Goal: Task Accomplishment & Management: Use online tool/utility

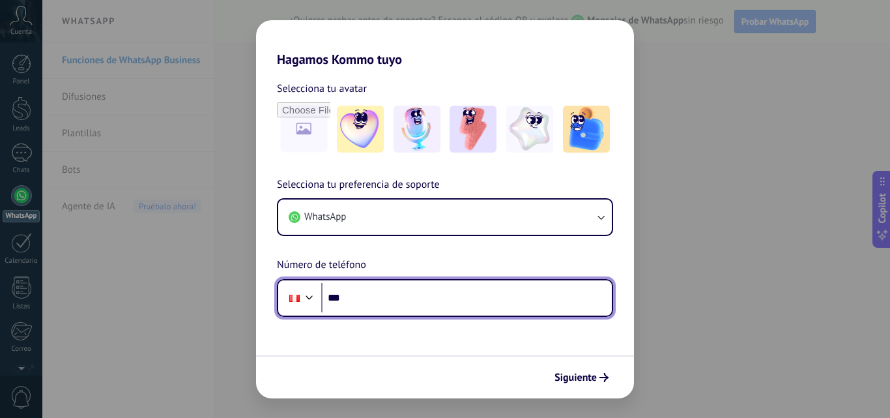
click at [480, 301] on input "***" at bounding box center [466, 298] width 291 height 30
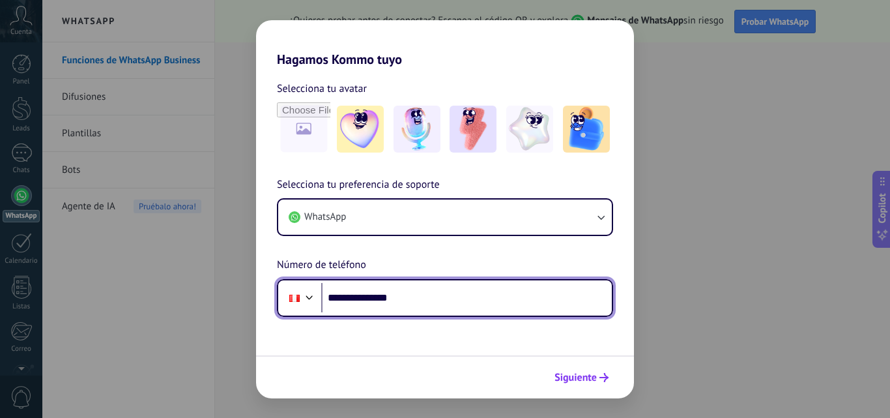
type input "**********"
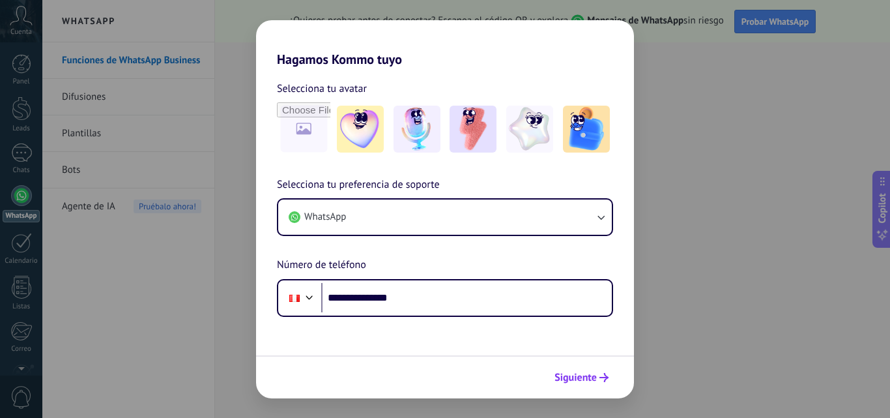
click at [583, 373] on span "Siguiente" at bounding box center [576, 377] width 42 height 9
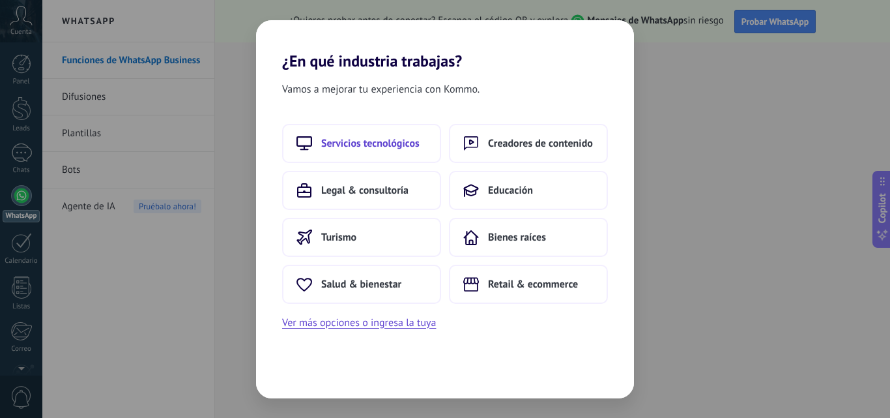
click at [432, 143] on button "Servicios tecnológicos" at bounding box center [361, 143] width 159 height 39
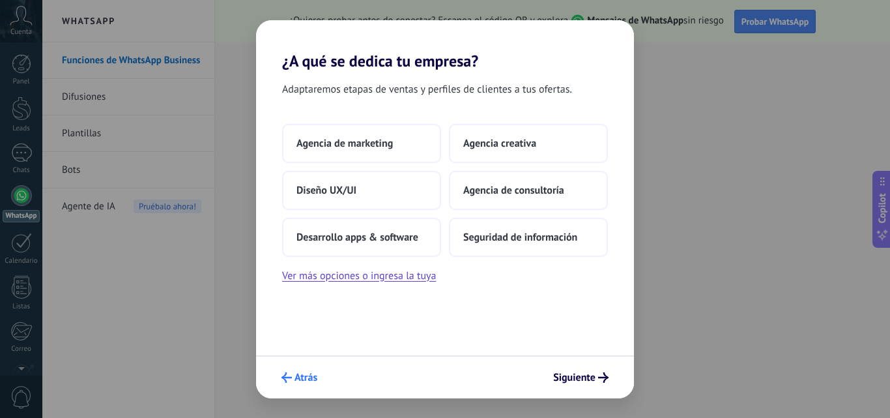
click at [299, 375] on span "Atrás" at bounding box center [306, 377] width 23 height 9
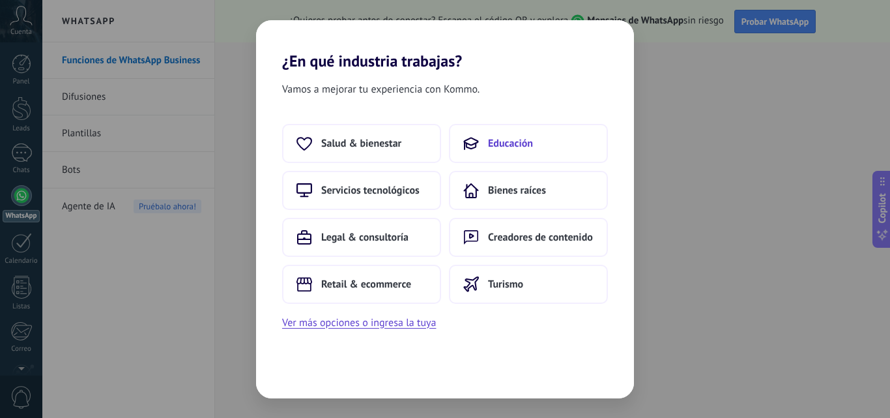
click at [534, 142] on button "Educación" at bounding box center [528, 143] width 159 height 39
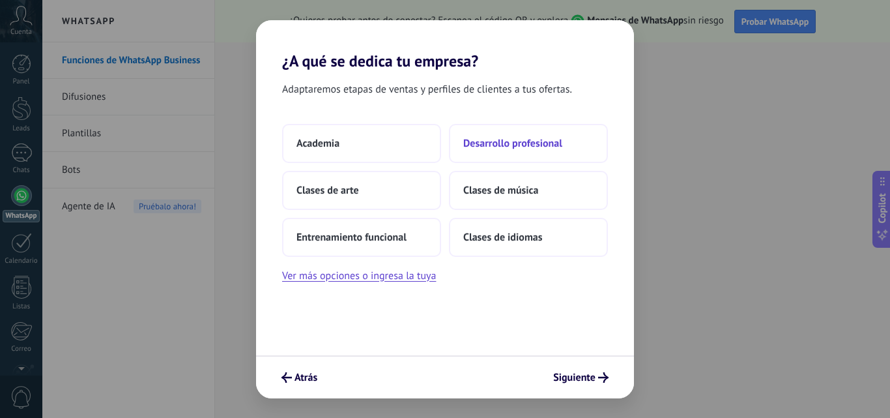
click at [564, 147] on button "Desarrollo profesional" at bounding box center [528, 143] width 159 height 39
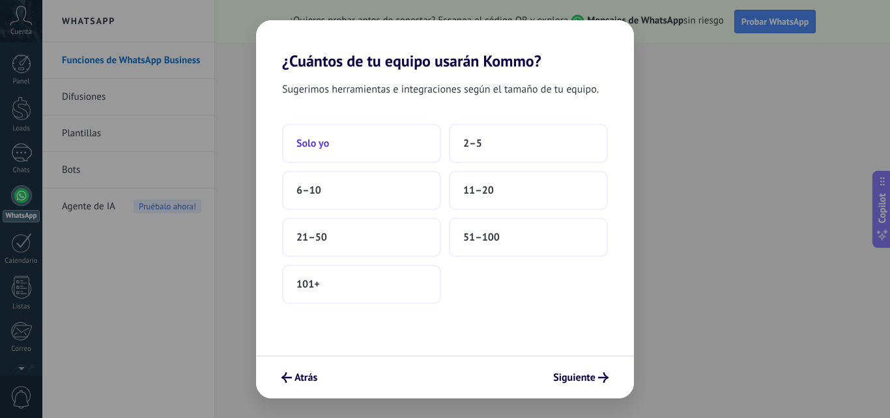
click at [334, 145] on button "Solo yo" at bounding box center [361, 143] width 159 height 39
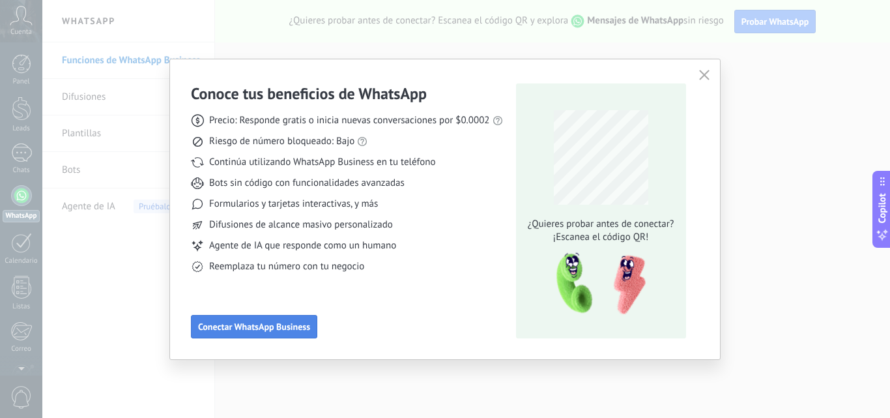
click at [291, 315] on div "Conoce tus beneficios de WhatsApp Precio: Responde gratis o inicia nuevas conve…" at bounding box center [347, 210] width 312 height 255
click at [288, 317] on button "Conectar WhatsApp Business" at bounding box center [254, 326] width 126 height 23
click at [288, 325] on span "Conectar WhatsApp Business" at bounding box center [254, 326] width 112 height 9
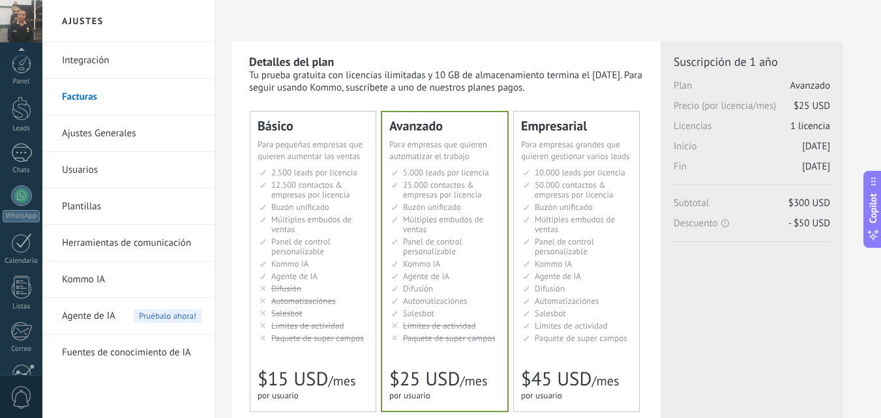
scroll to position [125, 0]
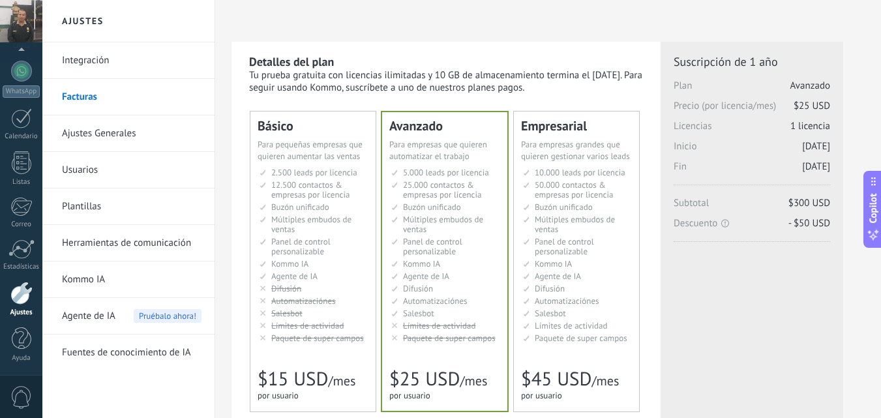
click at [95, 274] on link "Kommo IA" at bounding box center [131, 279] width 139 height 37
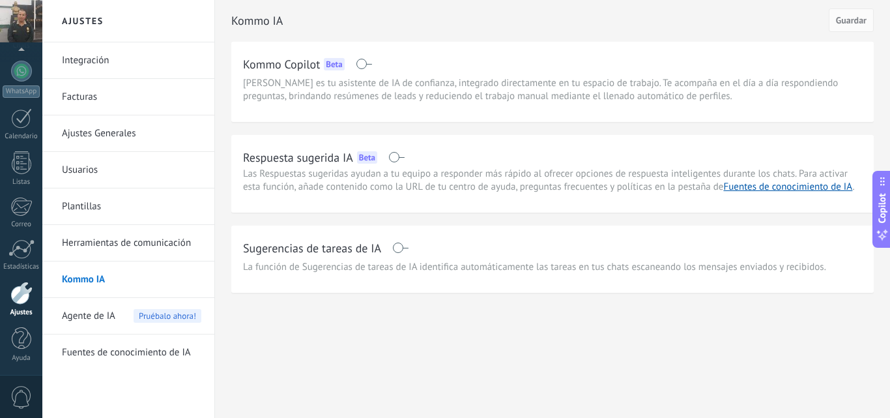
click at [100, 314] on span "Agente de IA" at bounding box center [88, 316] width 53 height 37
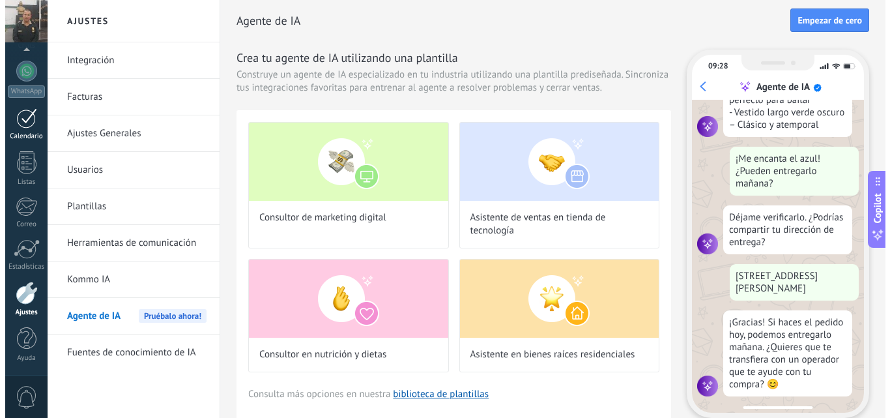
scroll to position [333, 0]
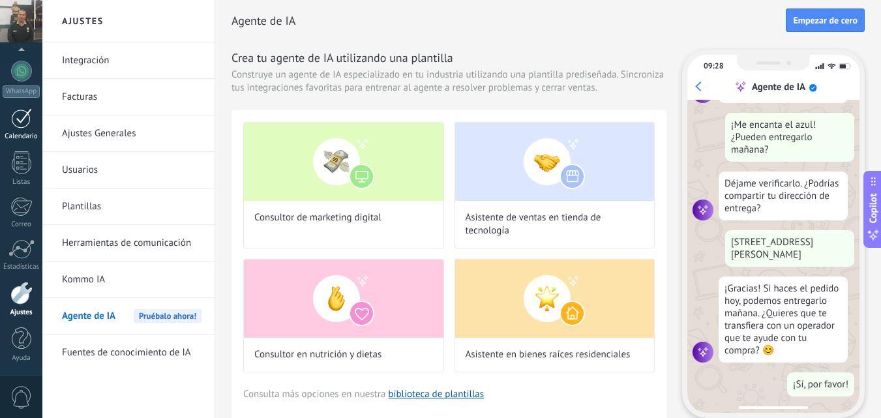
click at [25, 117] on div at bounding box center [21, 118] width 21 height 20
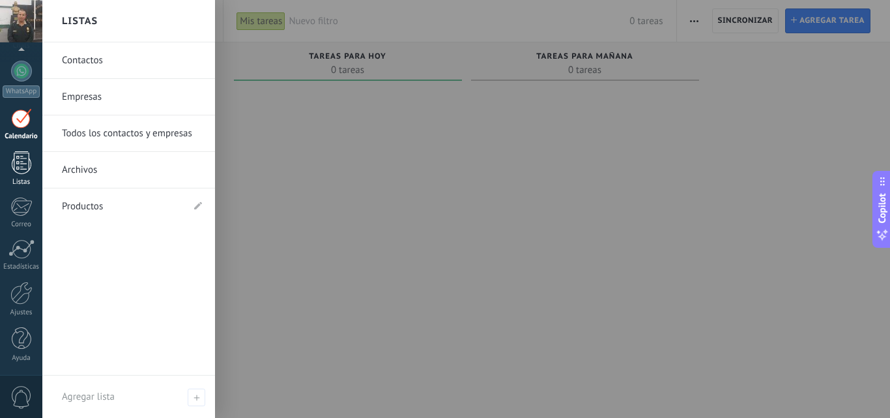
click at [19, 164] on div at bounding box center [22, 162] width 20 height 23
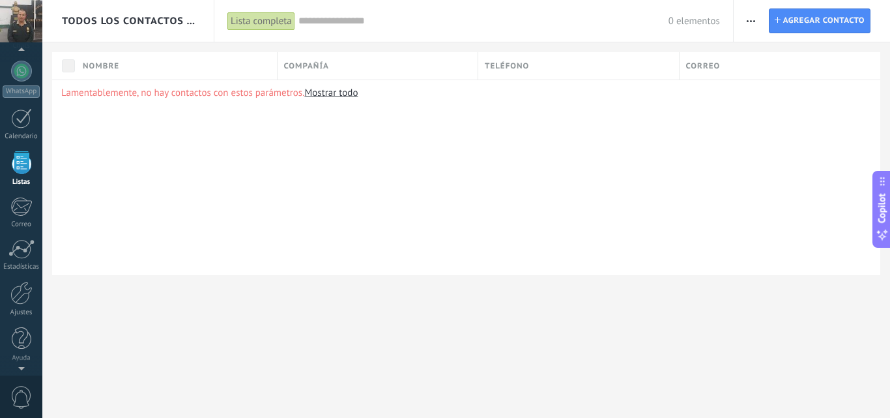
scroll to position [81, 0]
click at [27, 72] on div at bounding box center [21, 71] width 21 height 19
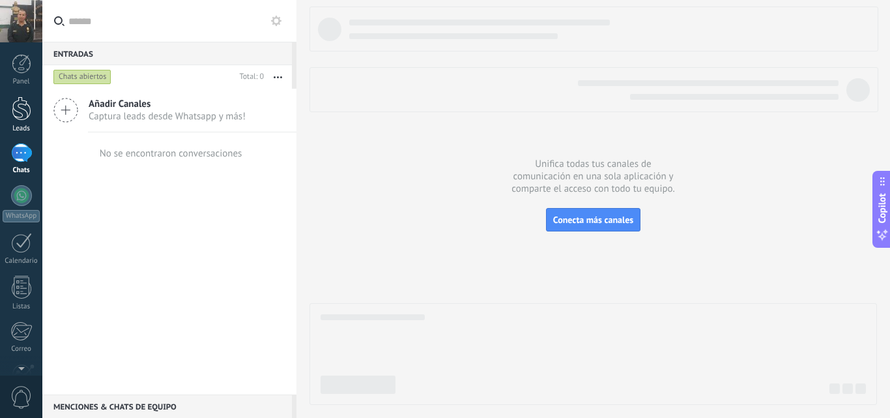
click at [20, 100] on div at bounding box center [22, 108] width 20 height 24
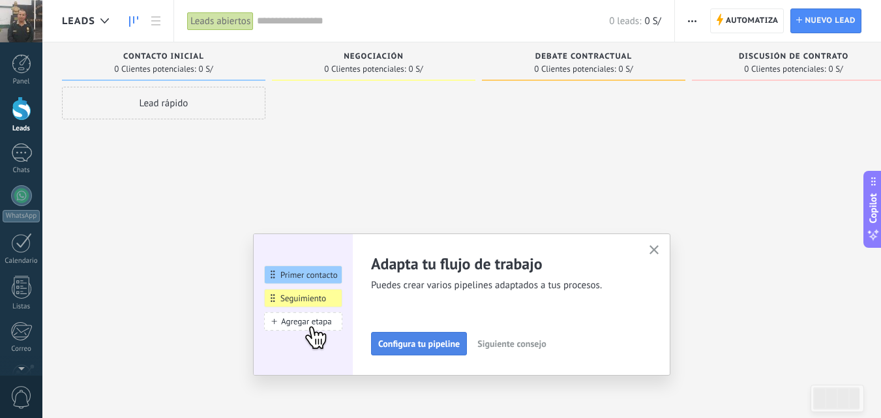
click at [418, 344] on span "Configura tu pipeline" at bounding box center [418, 343] width 81 height 9
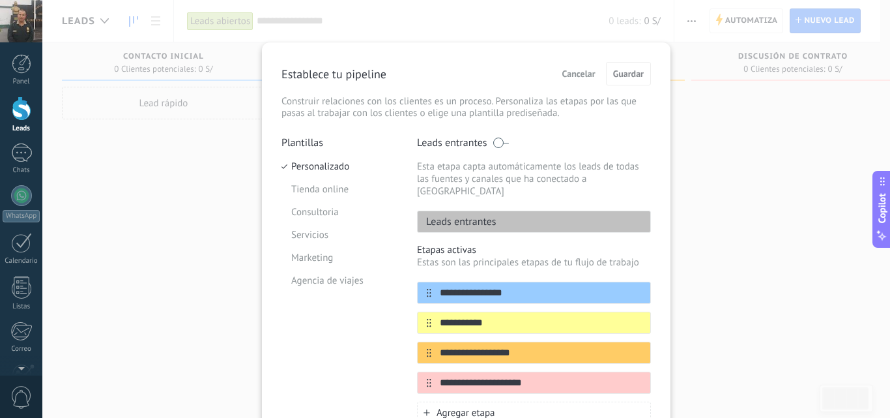
click at [583, 72] on span "Cancelar" at bounding box center [579, 73] width 33 height 9
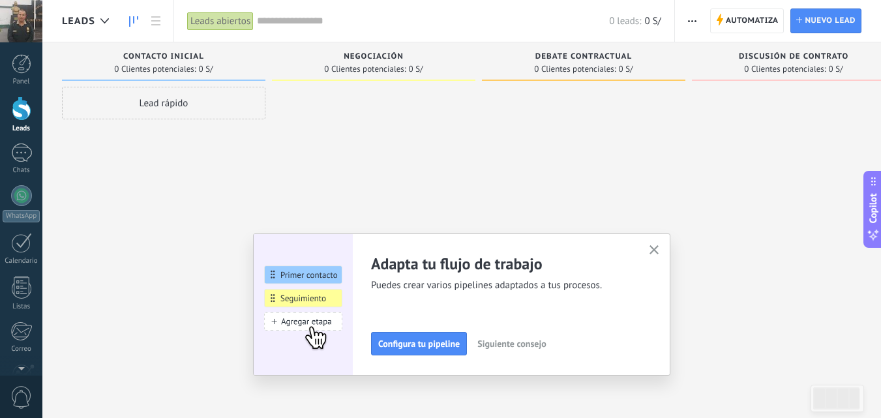
click at [508, 344] on span "Siguiente consejo" at bounding box center [511, 343] width 68 height 9
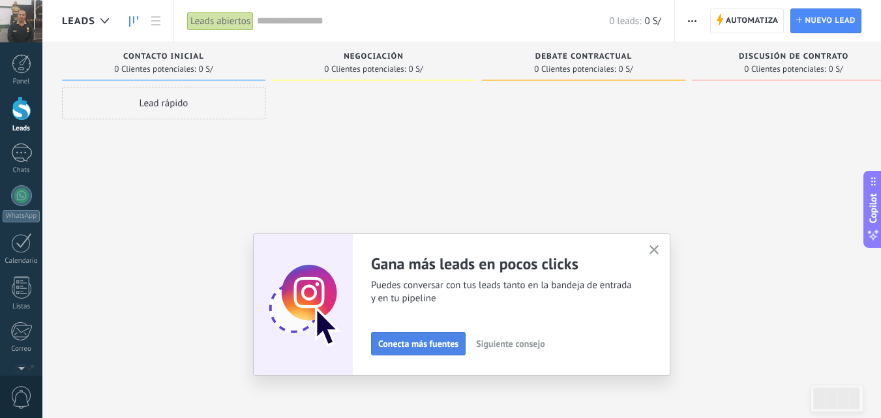
click at [430, 344] on span "Conecta más fuentes" at bounding box center [418, 343] width 80 height 9
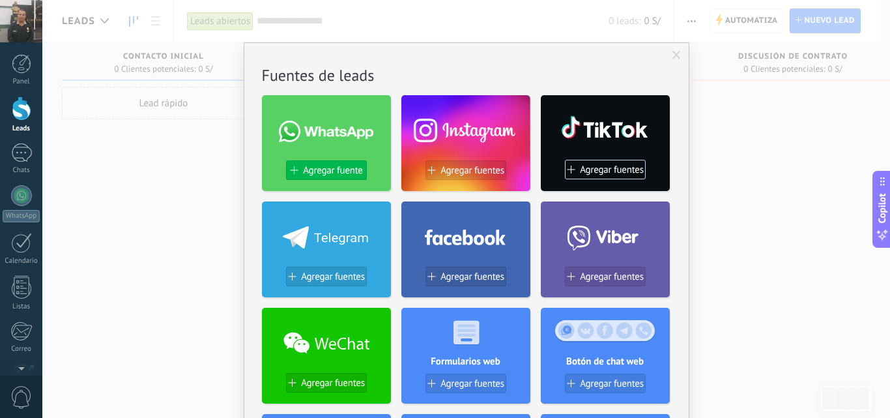
click at [347, 171] on span "Agregar fuente" at bounding box center [332, 170] width 59 height 11
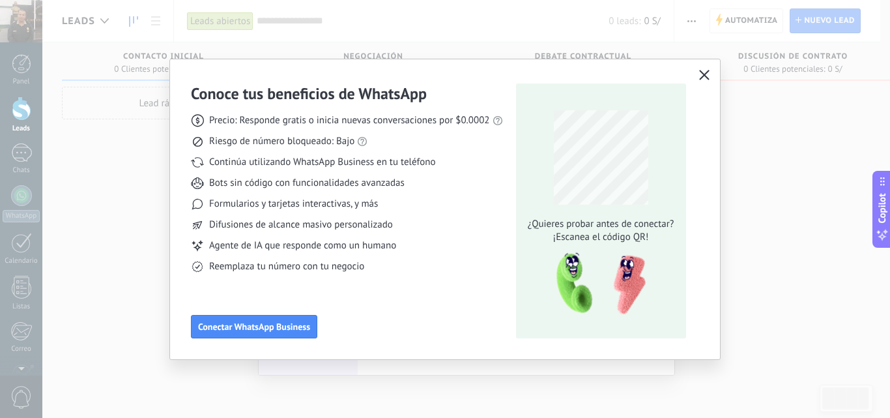
click at [705, 76] on use "button" at bounding box center [704, 75] width 10 height 10
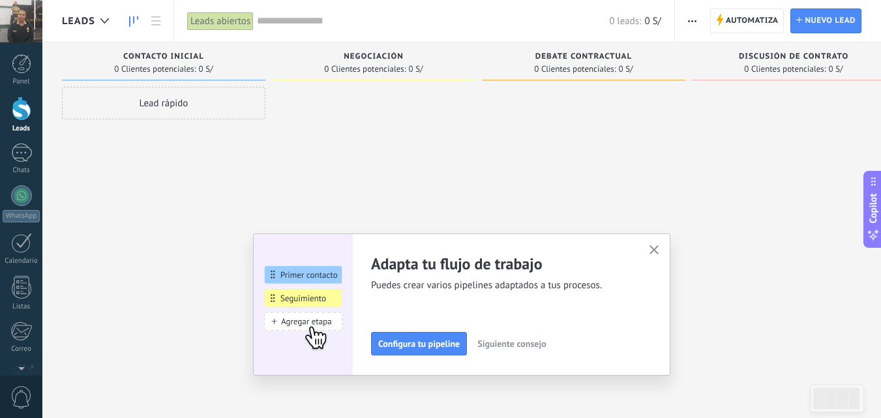
click at [546, 344] on span "Siguiente consejo" at bounding box center [511, 343] width 68 height 9
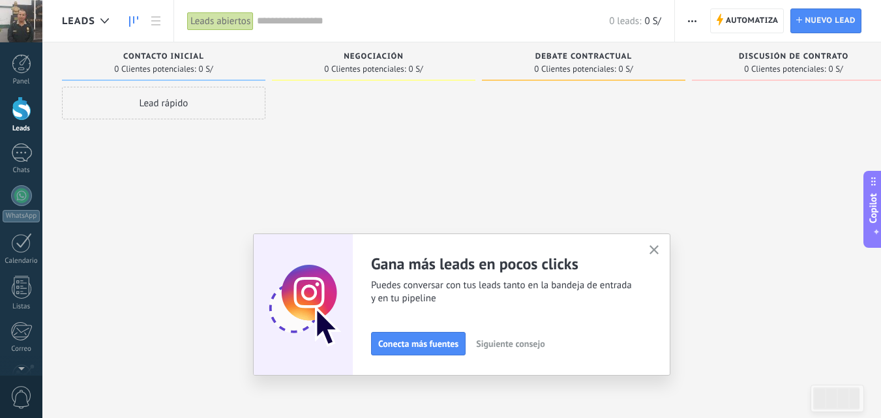
click at [527, 343] on span "Siguiente consejo" at bounding box center [510, 343] width 68 height 9
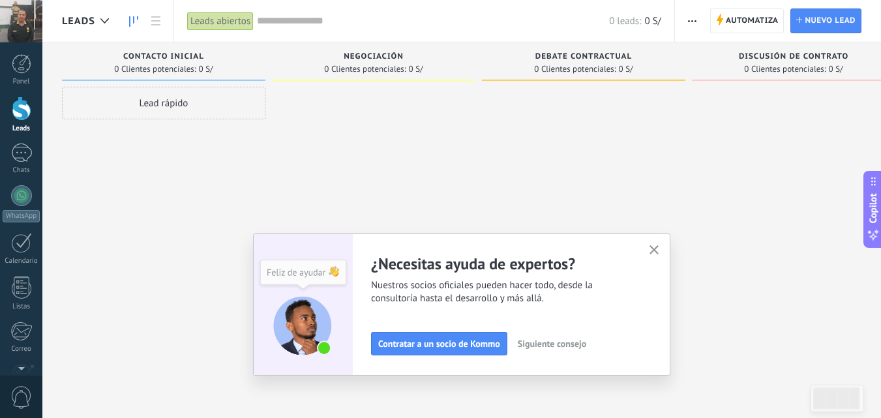
click at [527, 343] on span "Siguiente consejo" at bounding box center [552, 343] width 68 height 9
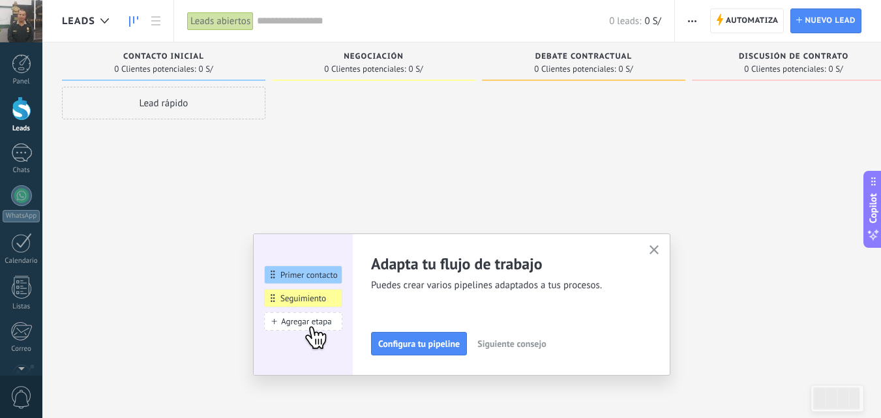
click at [518, 342] on span "Siguiente consejo" at bounding box center [511, 343] width 68 height 9
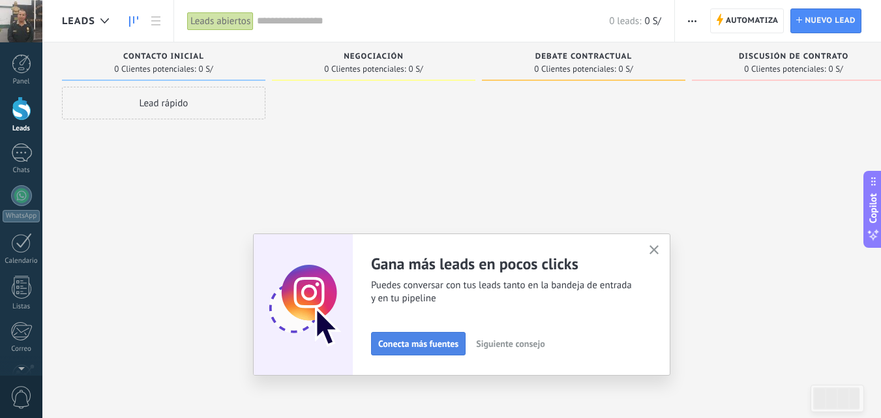
click at [412, 343] on span "Conecta más fuentes" at bounding box center [418, 343] width 80 height 9
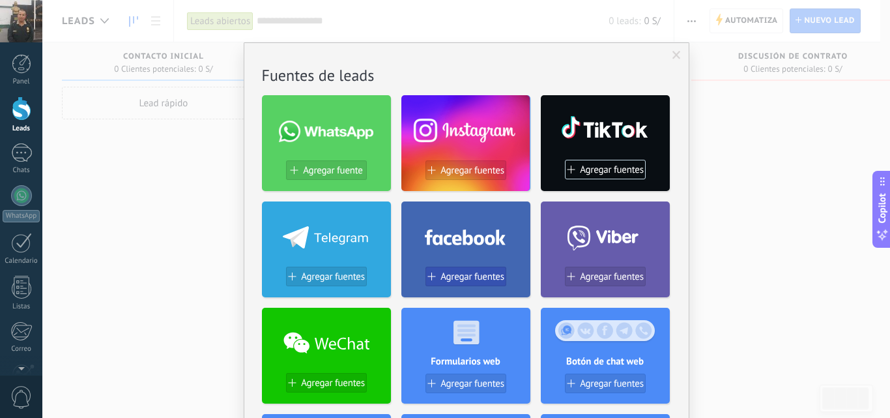
click at [443, 275] on span "Agregar fuentes" at bounding box center [473, 276] width 64 height 11
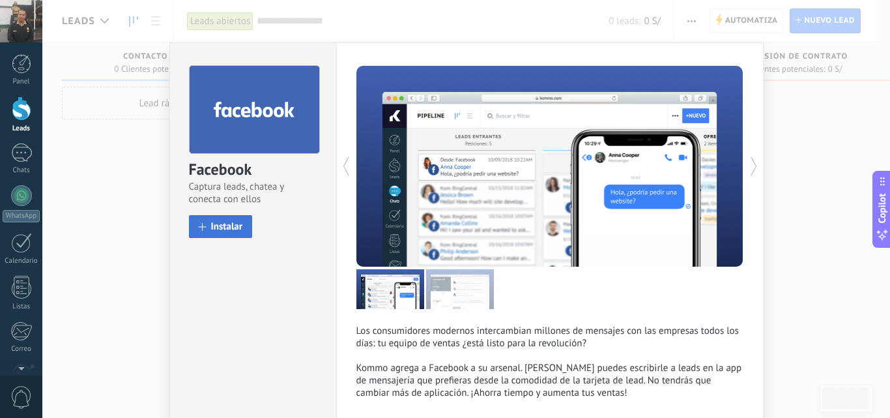
click at [218, 222] on span "Instalar" at bounding box center [227, 227] width 32 height 10
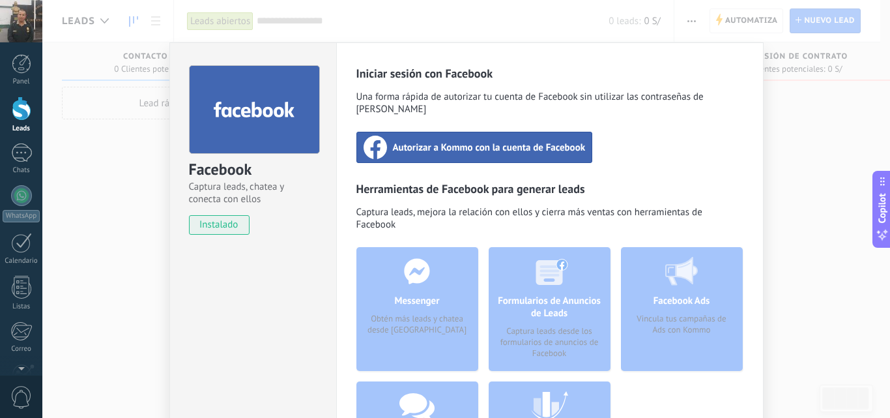
click at [460, 141] on span "Autorizar a Kommo con la cuenta de Facebook" at bounding box center [489, 147] width 193 height 13
